Goal: Information Seeking & Learning: Find specific fact

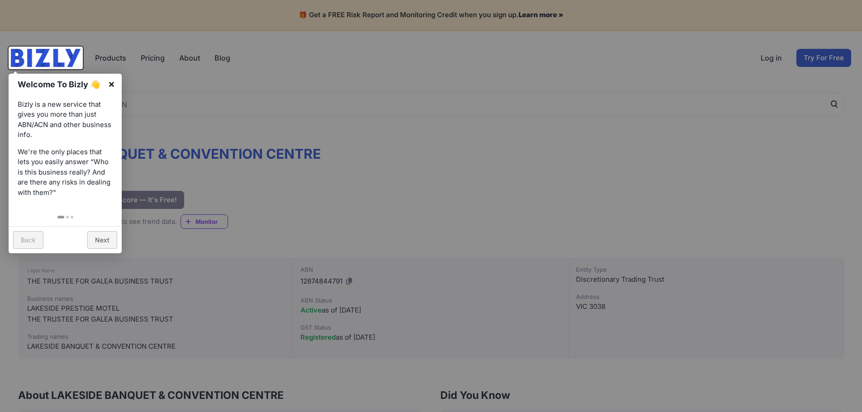
click at [118, 84] on link "×" at bounding box center [111, 84] width 20 height 20
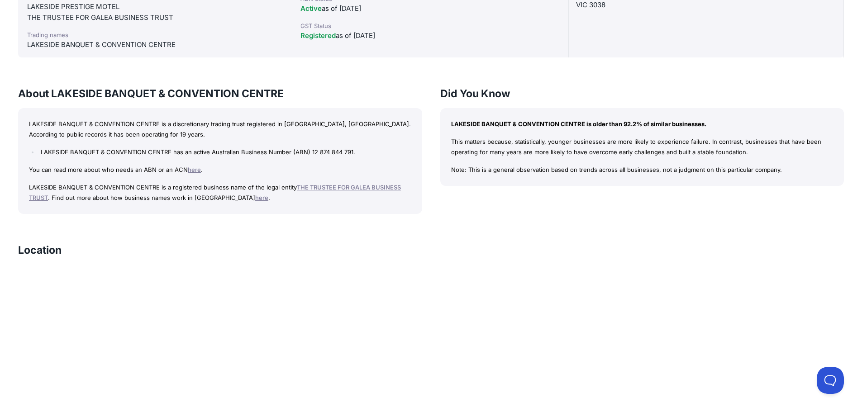
scroll to position [226, 0]
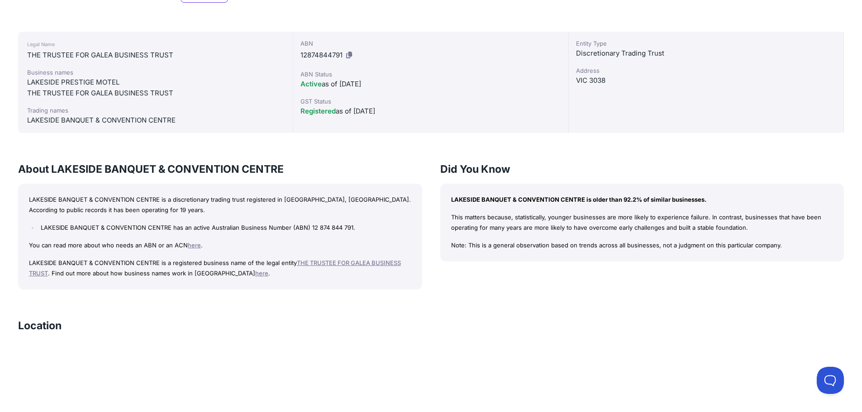
click at [351, 57] on icon at bounding box center [349, 55] width 6 height 7
click at [339, 161] on div "LAKESIDE BANQUET & CONVENTION CENTRE Bizly Score: View Risk Score — It's Free! …" at bounding box center [431, 362] width 862 height 1007
drag, startPoint x: 311, startPoint y: 229, endPoint x: 348, endPoint y: 224, distance: 37.4
click at [348, 224] on li "LAKESIDE BANQUET & CONVENTION CENTRE has an active Australian Business Number (…" at bounding box center [224, 228] width 372 height 10
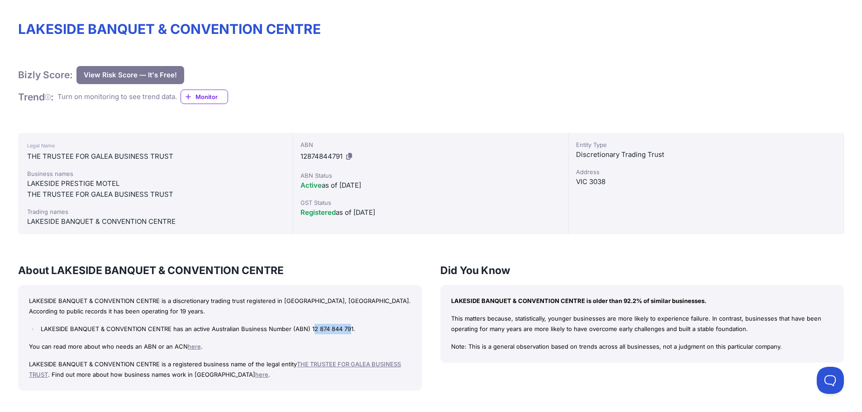
scroll to position [0, 0]
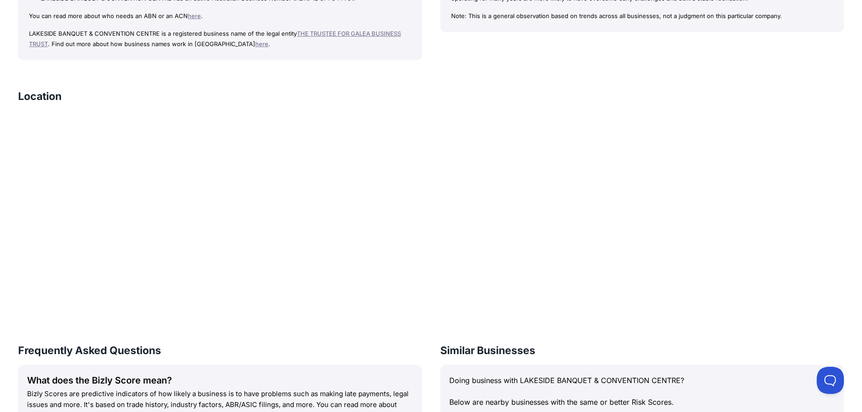
scroll to position [217, 0]
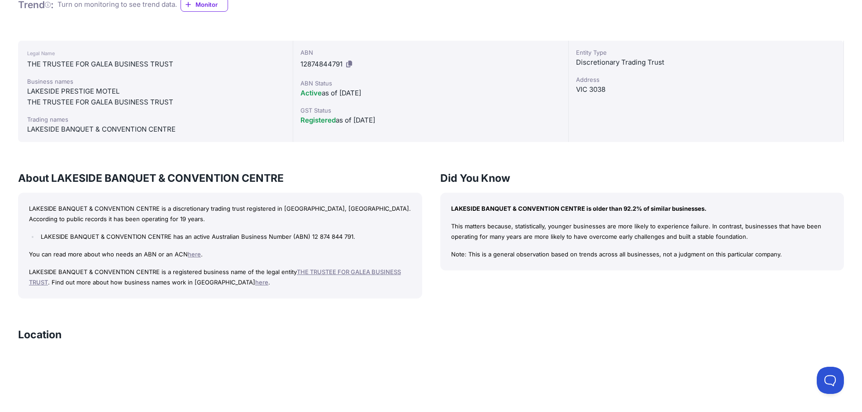
click at [295, 241] on li "LAKESIDE BANQUET & CONVENTION CENTRE has an active Australian Business Number (…" at bounding box center [224, 237] width 372 height 10
drag, startPoint x: 318, startPoint y: 232, endPoint x: 371, endPoint y: 232, distance: 53.4
click at [371, 232] on li "LAKESIDE BANQUET & CONVENTION CENTRE has an active Australian Business Number (…" at bounding box center [224, 237] width 372 height 10
click at [375, 236] on li "LAKESIDE BANQUET & CONVENTION CENTRE has an active Australian Business Number (…" at bounding box center [224, 237] width 372 height 10
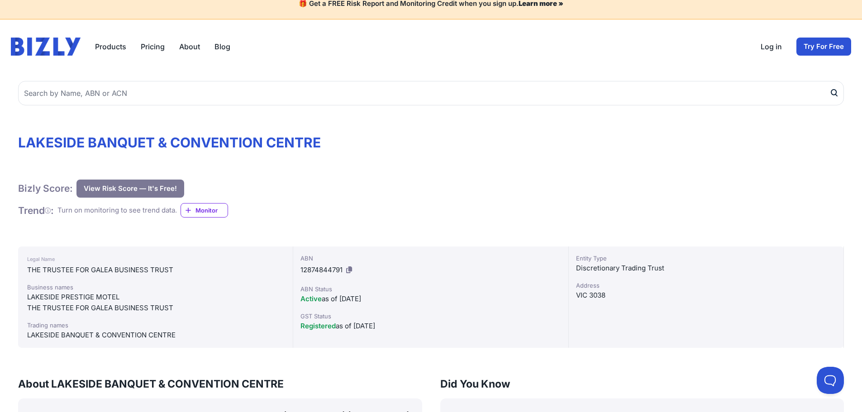
scroll to position [0, 0]
